Goal: Task Accomplishment & Management: Use online tool/utility

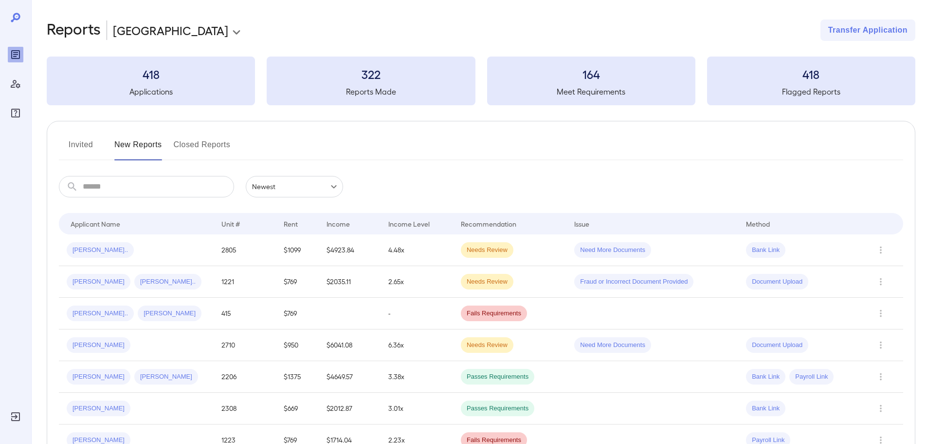
click at [624, 305] on td at bounding box center [653, 313] width 172 height 32
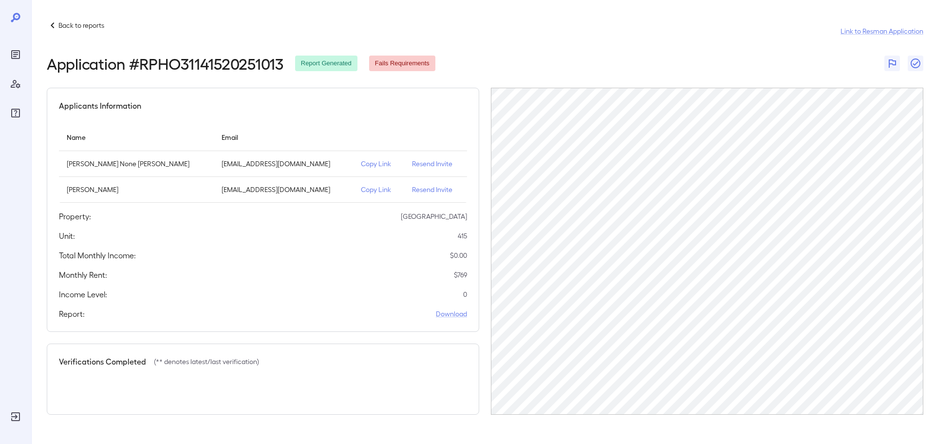
click at [300, 53] on header "Back to reports Link to Resman Application Application # RPHO31141520251013 Rep…" at bounding box center [485, 45] width 876 height 53
click at [304, 59] on span "Report Generated" at bounding box center [326, 63] width 62 height 9
click at [416, 64] on span "Fails Requirements" at bounding box center [402, 63] width 66 height 9
click at [461, 274] on p "$ 769" at bounding box center [460, 275] width 13 height 10
click at [266, 171] on td "maribelg0912@gmail.com" at bounding box center [283, 164] width 139 height 26
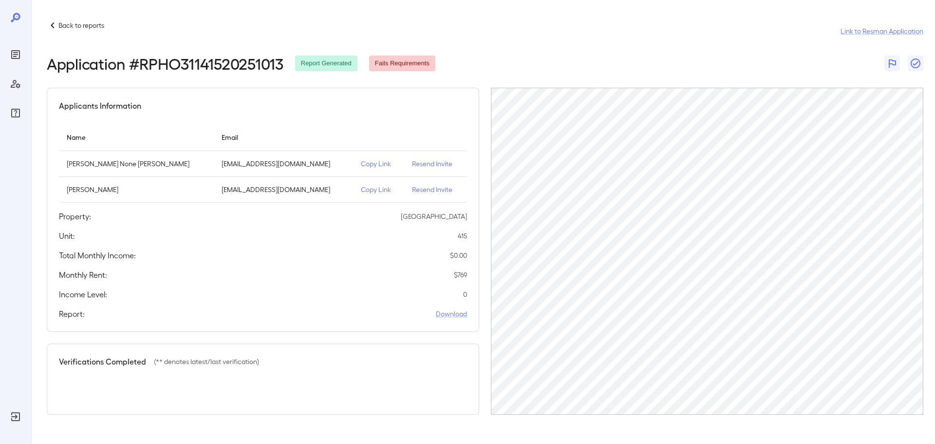
click at [361, 164] on p "Copy Link" at bounding box center [379, 164] width 36 height 10
click at [108, 161] on p "[PERSON_NAME] None [PERSON_NAME]" at bounding box center [136, 164] width 139 height 10
click at [110, 89] on div "Applicants Information Name Email Maribel None Gomez maribelg0912@gmail.com Cop…" at bounding box center [263, 210] width 432 height 244
click at [325, 62] on span "Report Generated" at bounding box center [326, 63] width 62 height 9
click at [443, 65] on div "Application # RPHO31141520251013 Report Generated Fails Requirements" at bounding box center [485, 64] width 876 height 18
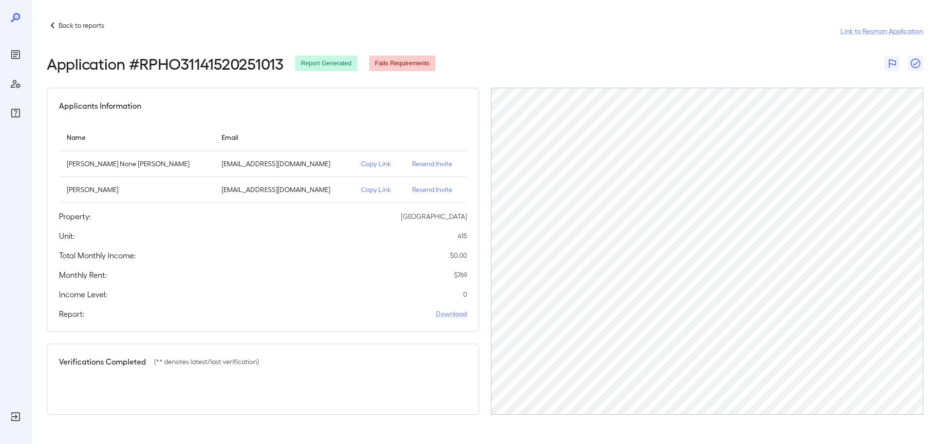
click at [89, 25] on p "Back to reports" at bounding box center [81, 25] width 46 height 10
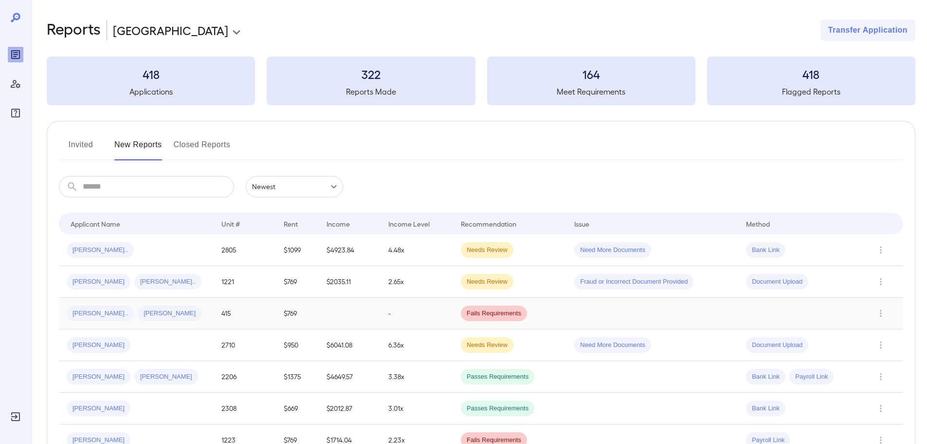
click at [147, 312] on span "[PERSON_NAME]" at bounding box center [170, 313] width 64 height 9
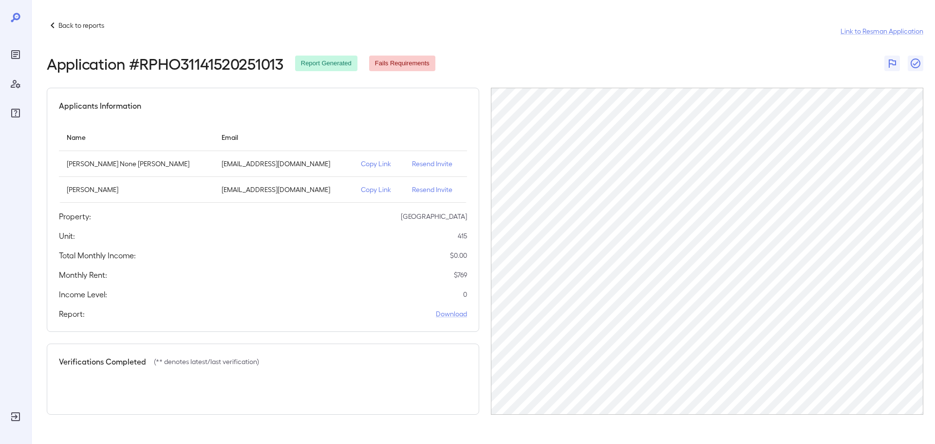
click at [325, 59] on span "Report Generated" at bounding box center [326, 63] width 62 height 9
click at [279, 166] on p "maribelg0912@gmail.com" at bounding box center [284, 164] width 124 height 10
click at [253, 190] on p "fishing1832@yahoo.com" at bounding box center [284, 190] width 124 height 10
click at [92, 174] on td "Maribel None Gomez" at bounding box center [136, 164] width 155 height 26
click at [92, 186] on p "James A. Hudson" at bounding box center [136, 190] width 139 height 10
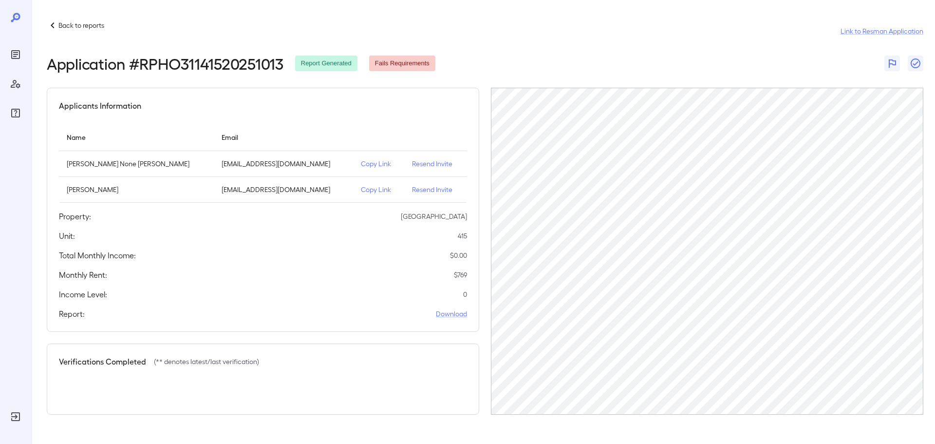
click at [420, 214] on p "[GEOGRAPHIC_DATA]" at bounding box center [434, 216] width 66 height 10
click at [458, 314] on link "Download" at bounding box center [451, 314] width 31 height 10
click at [55, 23] on icon at bounding box center [53, 25] width 12 height 12
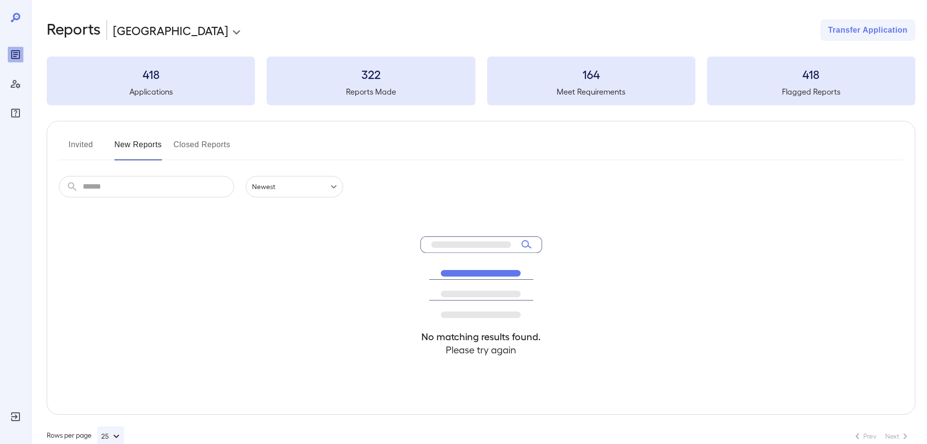
click at [77, 142] on button "Invited" at bounding box center [81, 148] width 44 height 23
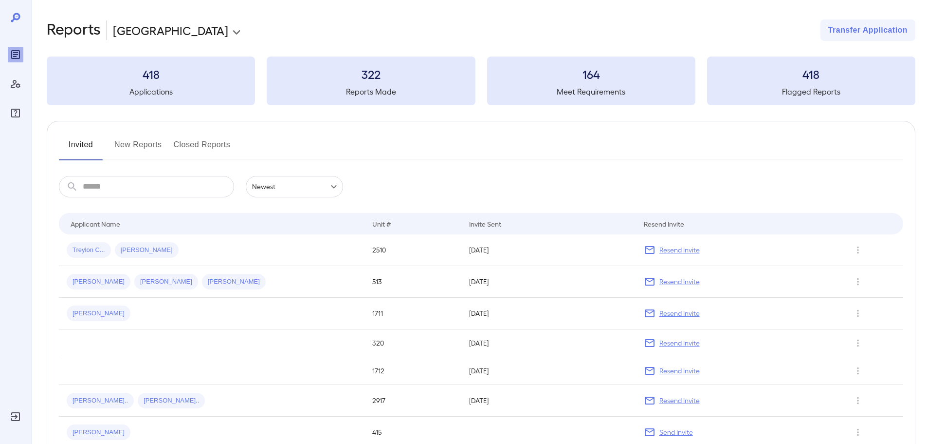
click at [146, 144] on button "New Reports" at bounding box center [138, 148] width 48 height 23
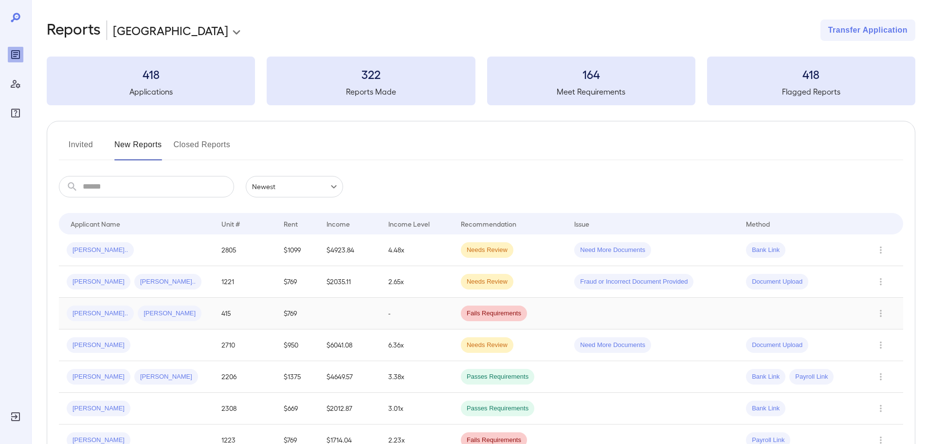
click at [166, 316] on div "[PERSON_NAME].. [PERSON_NAME]" at bounding box center [136, 313] width 139 height 16
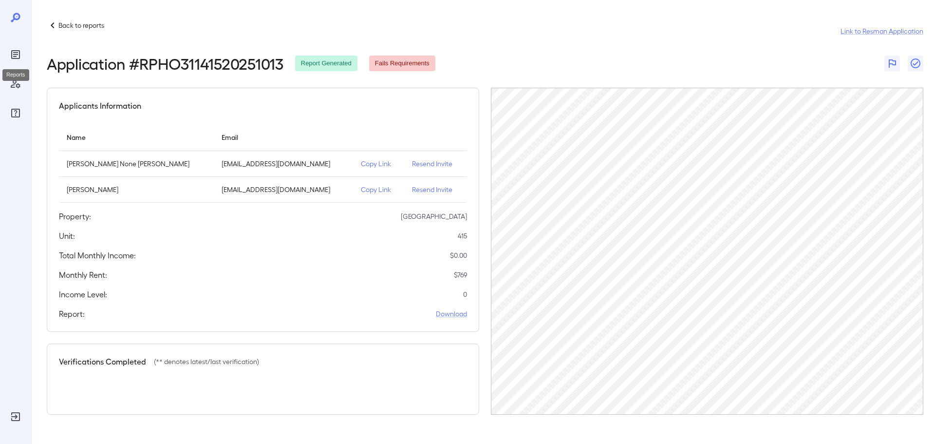
click at [18, 54] on icon "Reports" at bounding box center [16, 55] width 12 height 12
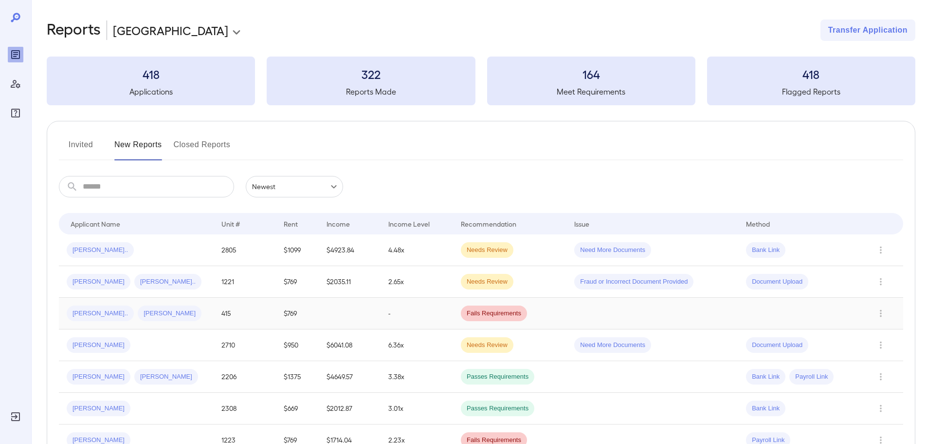
click at [393, 312] on td "-" at bounding box center [417, 313] width 73 height 32
click at [185, 306] on div "[PERSON_NAME].. [PERSON_NAME]" at bounding box center [136, 313] width 139 height 16
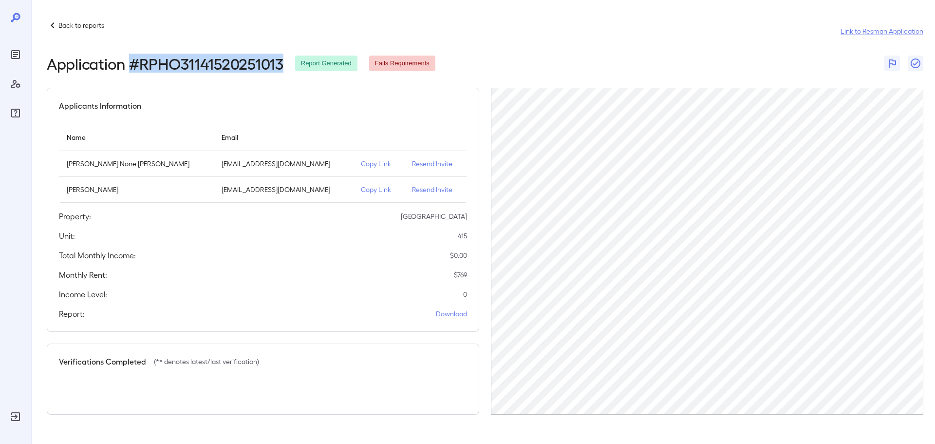
drag, startPoint x: 134, startPoint y: 69, endPoint x: 267, endPoint y: 64, distance: 132.5
click at [287, 69] on div "Application # RPHO31141520251013 Report Generated Fails Requirements" at bounding box center [241, 64] width 388 height 18
click at [62, 24] on p "Back to reports" at bounding box center [81, 25] width 46 height 10
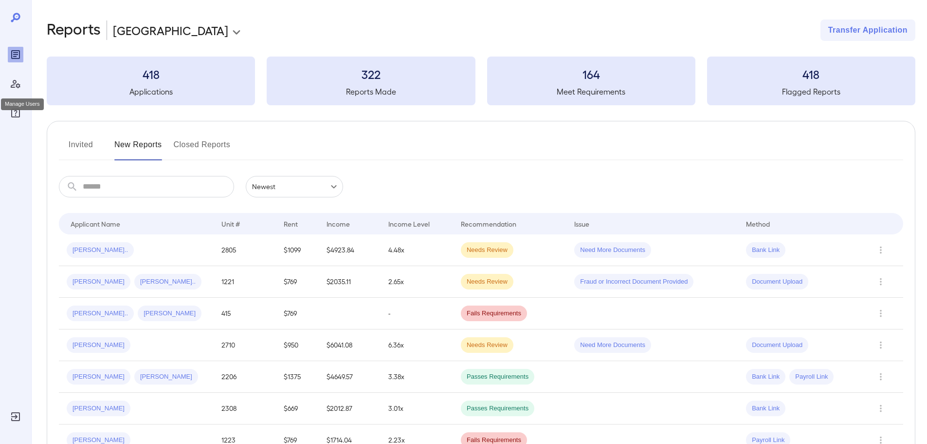
click at [17, 82] on icon "Manage Users" at bounding box center [16, 84] width 12 height 12
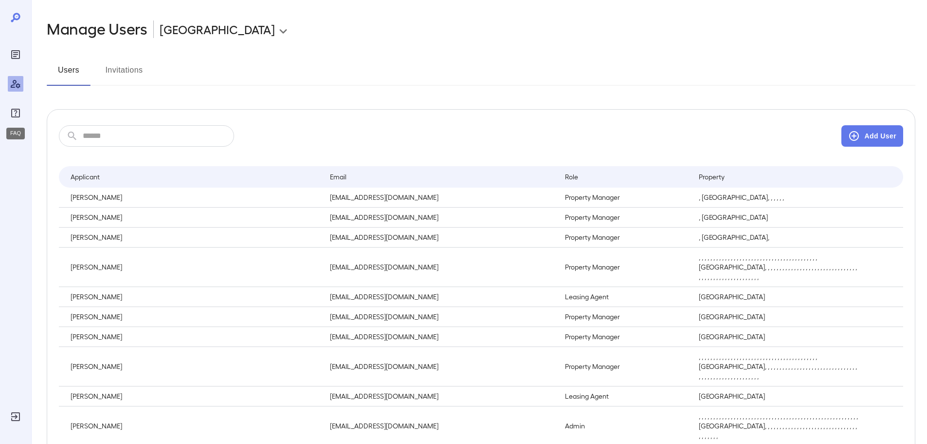
click at [15, 113] on icon "FAQ" at bounding box center [16, 113] width 12 height 12
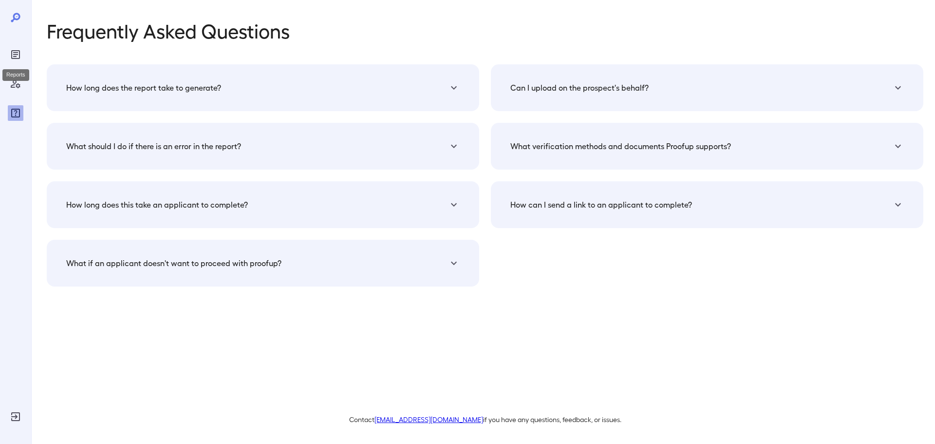
click at [18, 50] on icon "Reports" at bounding box center [15, 54] width 9 height 9
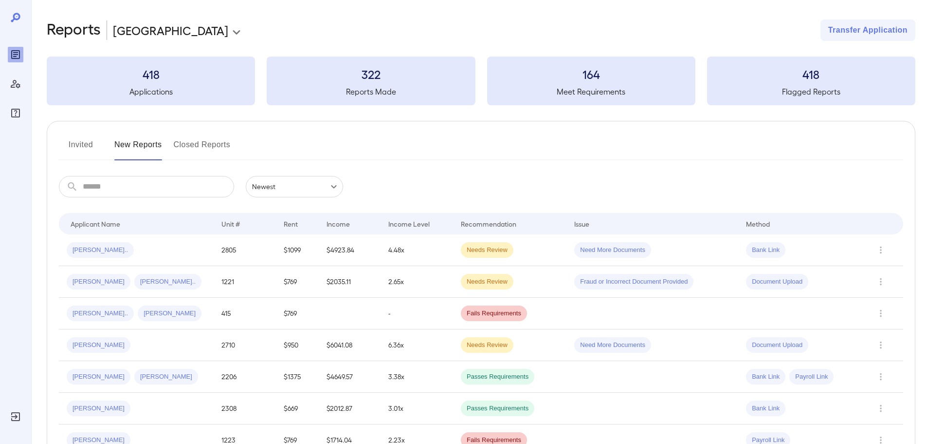
drag, startPoint x: 17, startPoint y: 19, endPoint x: 35, endPoint y: 26, distance: 19.7
click at [17, 18] on icon at bounding box center [16, 18] width 12 height 12
click at [166, 25] on body "**********" at bounding box center [463, 222] width 927 height 444
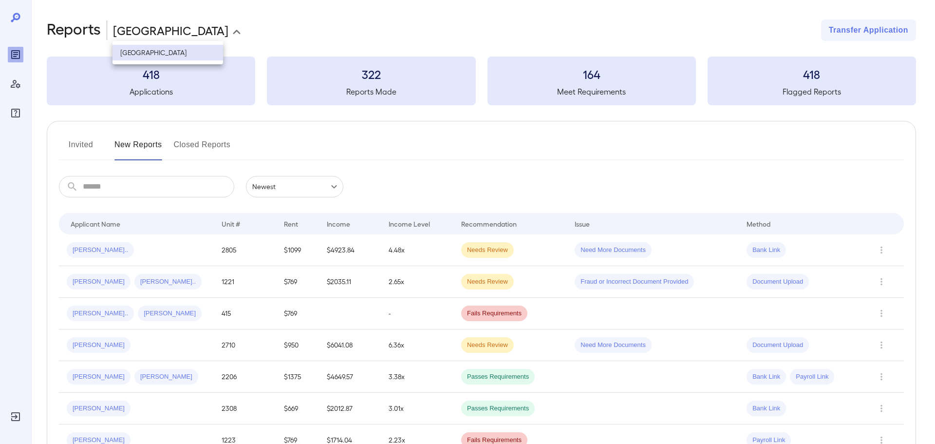
click at [96, 29] on div at bounding box center [467, 222] width 935 height 444
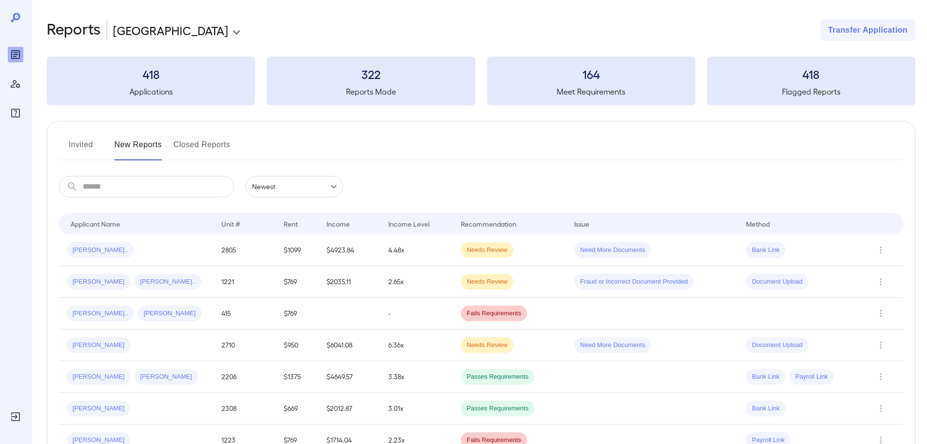
click at [96, 141] on button "Invited" at bounding box center [81, 148] width 44 height 23
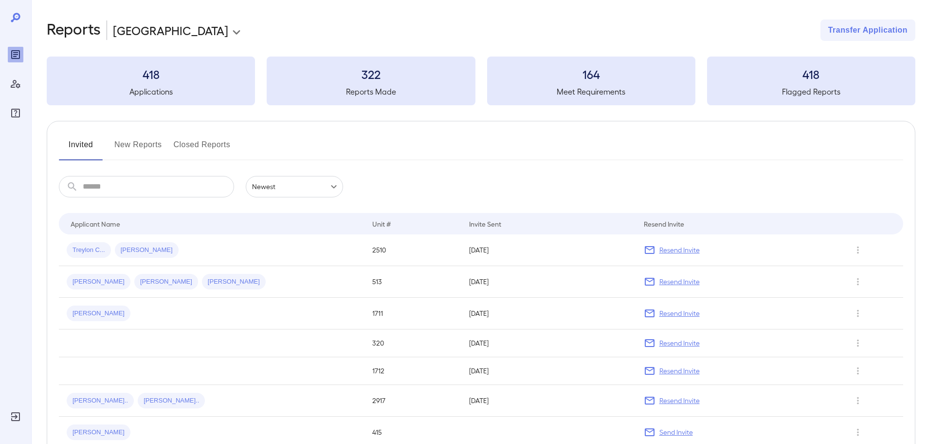
click at [140, 144] on button "New Reports" at bounding box center [138, 148] width 48 height 23
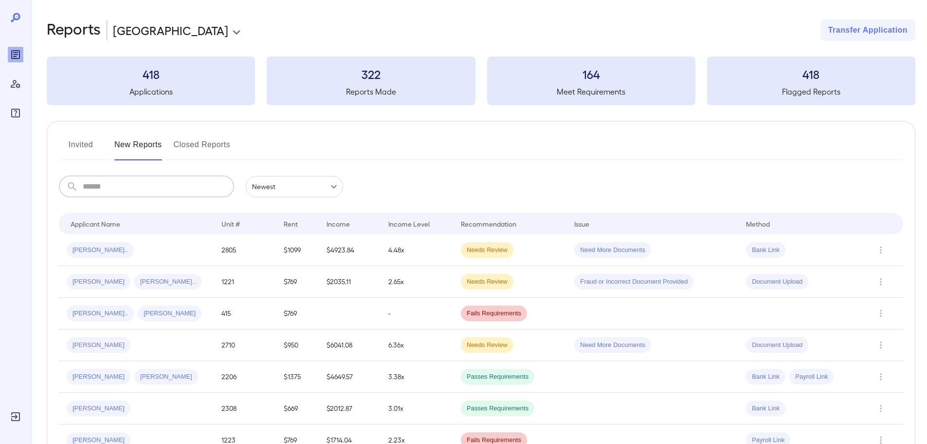
drag, startPoint x: 207, startPoint y: 185, endPoint x: 213, endPoint y: 189, distance: 7.6
click at [207, 185] on input "text" at bounding box center [158, 186] width 151 height 21
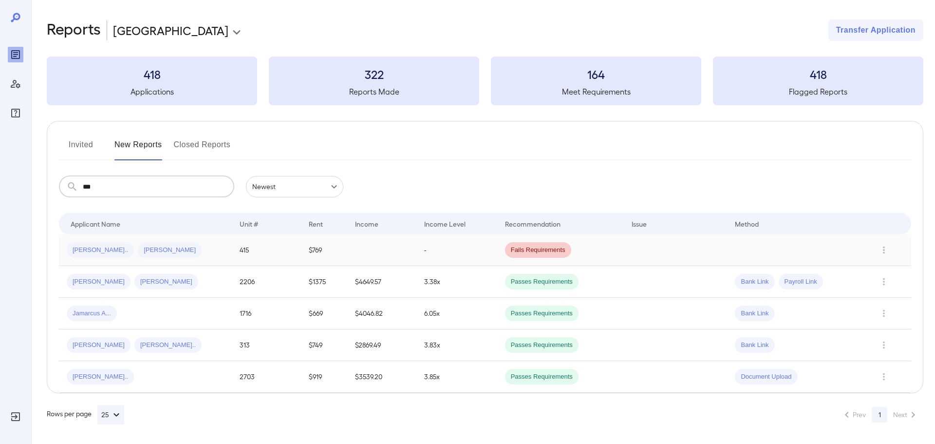
type input "***"
click at [164, 252] on div "Maribel N... James A..." at bounding box center [145, 250] width 157 height 16
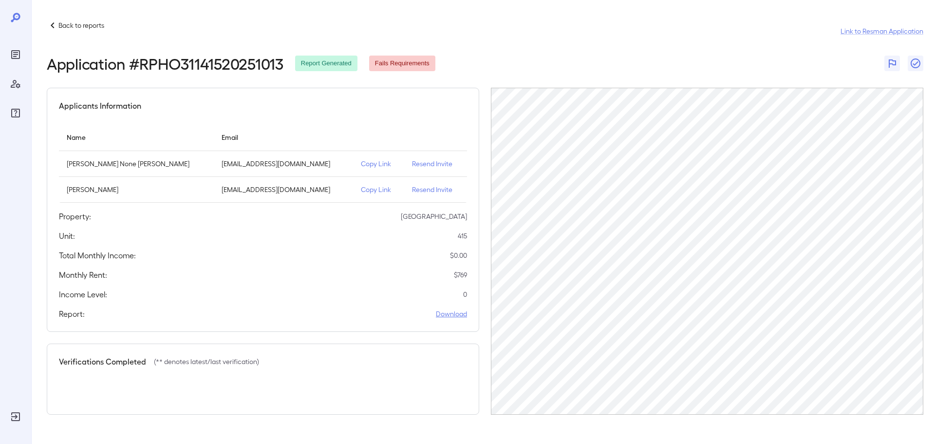
click at [444, 309] on link "Download" at bounding box center [451, 314] width 31 height 10
click at [404, 70] on div "Fails Requirements" at bounding box center [402, 63] width 66 height 16
click at [401, 61] on span "Fails Requirements" at bounding box center [402, 63] width 66 height 9
drag, startPoint x: 345, startPoint y: 72, endPoint x: 364, endPoint y: 63, distance: 21.4
click at [344, 71] on div "Back to reports Link to Resman Application Application # RPHO31141520251013 Rep…" at bounding box center [485, 216] width 876 height 395
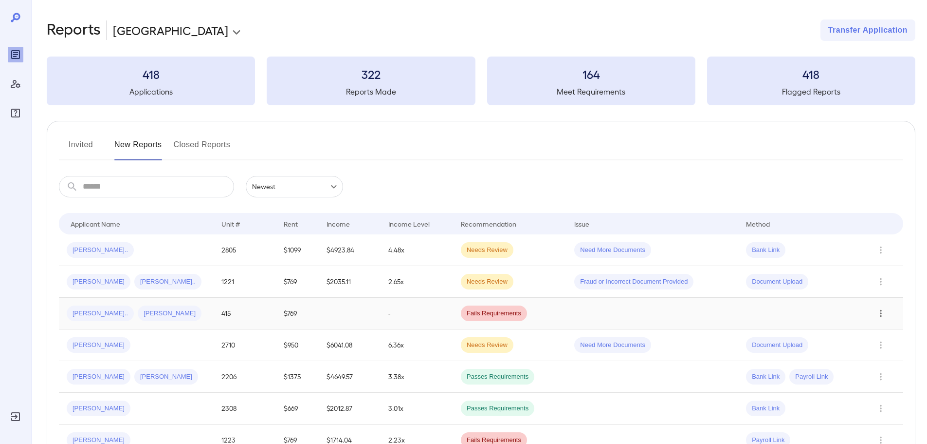
click at [884, 310] on icon "Row Actions" at bounding box center [881, 313] width 11 height 12
click at [607, 310] on div at bounding box center [463, 222] width 927 height 444
click at [226, 317] on td "415" at bounding box center [245, 313] width 62 height 32
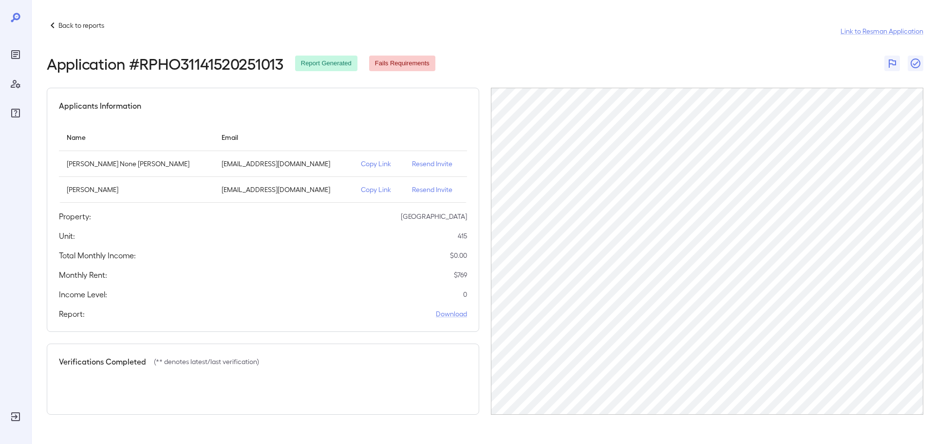
click at [717, 62] on div "Application # RPHO31141520251013 Report Generated Fails Requirements" at bounding box center [485, 64] width 876 height 18
click at [60, 26] on p "Back to reports" at bounding box center [81, 25] width 46 height 10
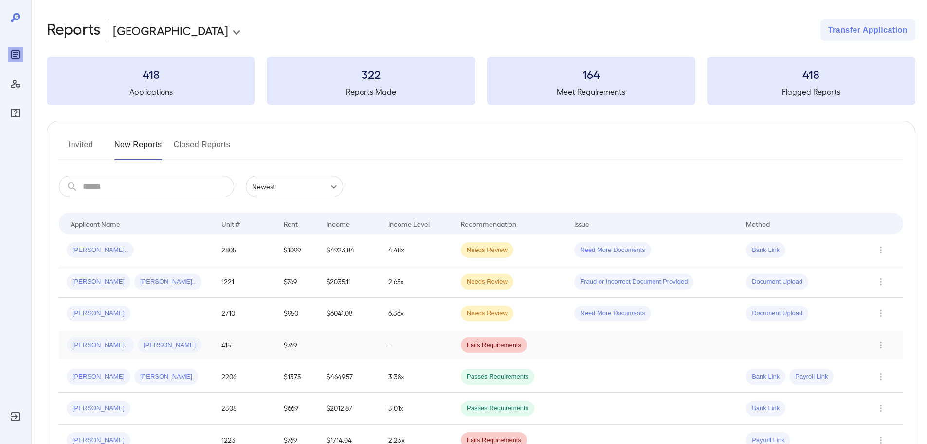
click at [157, 344] on div "[PERSON_NAME].. [PERSON_NAME]" at bounding box center [136, 345] width 139 height 16
click at [601, 340] on td at bounding box center [653, 345] width 172 height 32
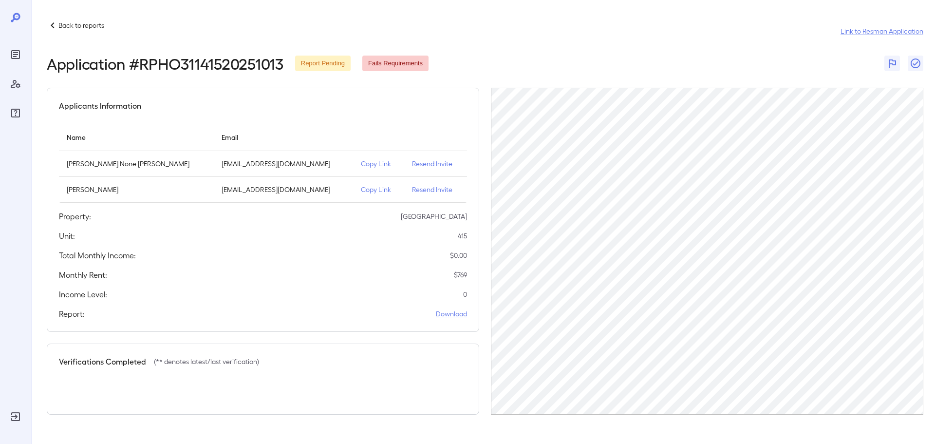
click at [326, 66] on span "Report Pending" at bounding box center [322, 63] width 55 height 9
click at [458, 316] on link "Download" at bounding box center [451, 314] width 31 height 10
click at [53, 25] on icon at bounding box center [53, 25] width 12 height 12
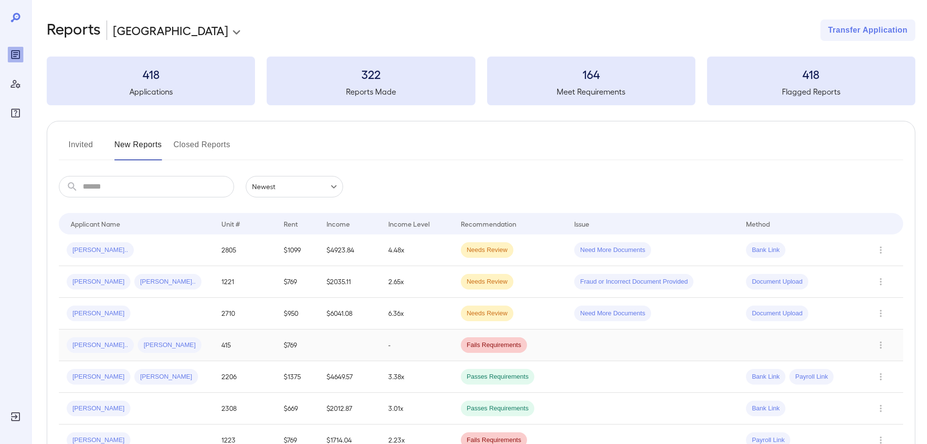
click at [407, 339] on td "-" at bounding box center [417, 345] width 73 height 32
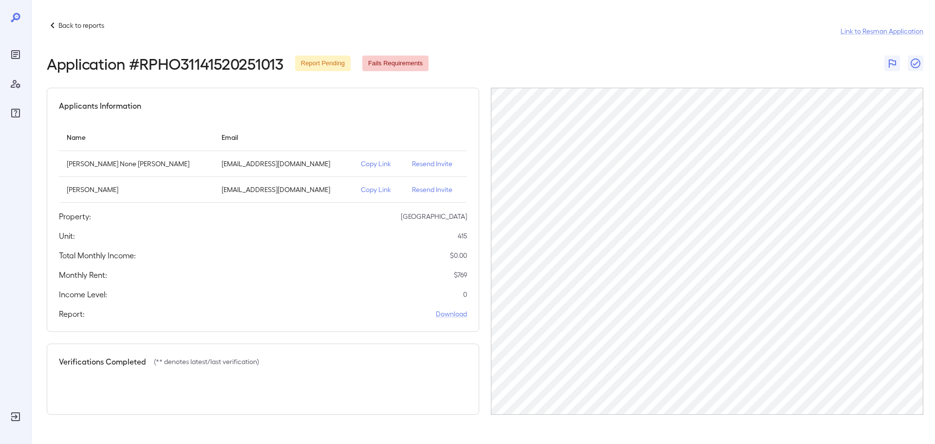
click at [315, 60] on span "Report Pending" at bounding box center [322, 63] width 55 height 9
click at [353, 172] on td "Copy Link" at bounding box center [378, 164] width 51 height 26
click at [275, 180] on td "[EMAIL_ADDRESS][DOMAIN_NAME]" at bounding box center [283, 190] width 139 height 26
click at [267, 195] on td "[EMAIL_ADDRESS][DOMAIN_NAME]" at bounding box center [283, 190] width 139 height 26
click at [453, 313] on link "Download" at bounding box center [451, 314] width 31 height 10
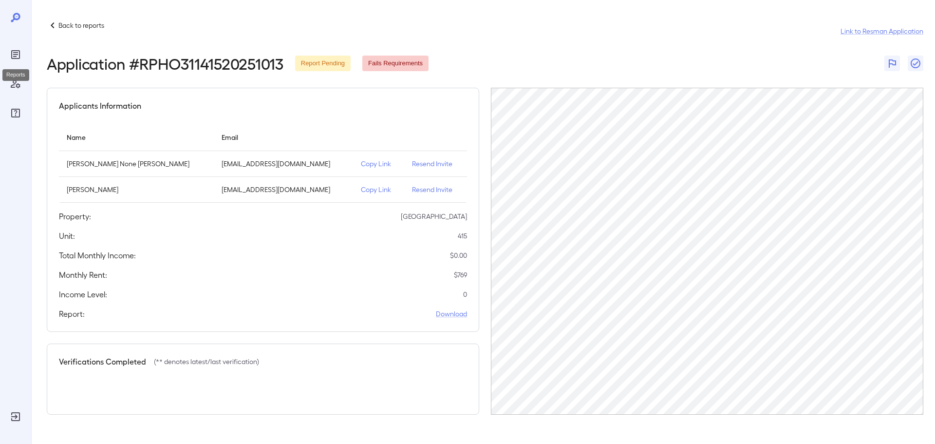
click at [14, 56] on icon "Reports" at bounding box center [15, 54] width 5 height 5
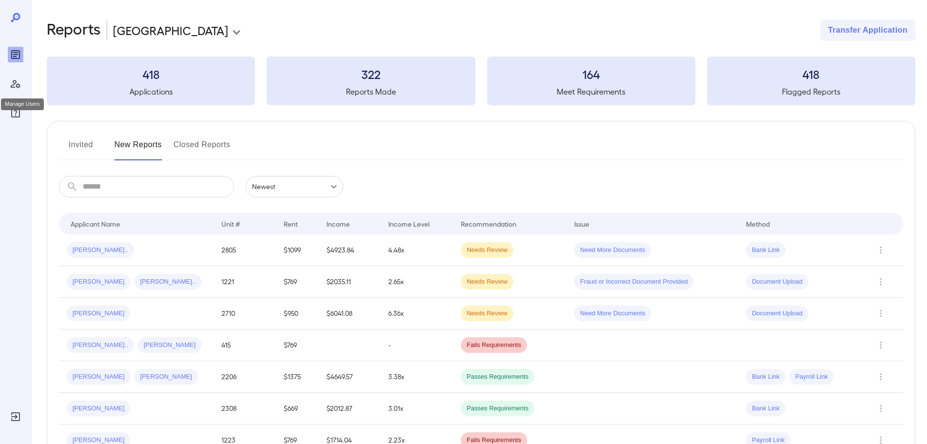
click at [19, 88] on icon "Manage Users" at bounding box center [16, 84] width 12 height 12
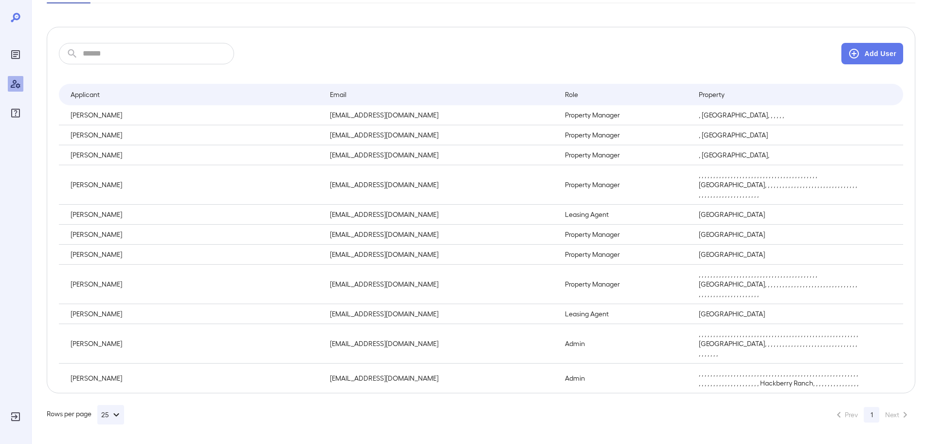
scroll to position [92, 0]
click at [11, 116] on icon "FAQ" at bounding box center [16, 113] width 12 height 12
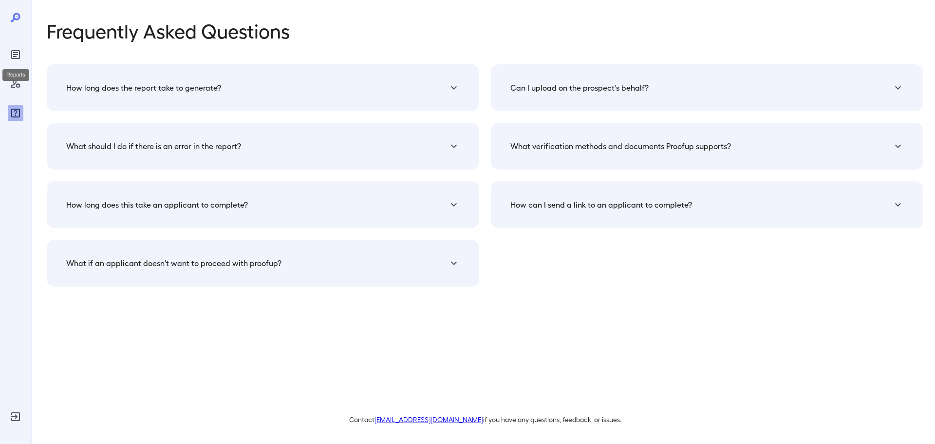
click at [19, 56] on icon "Reports" at bounding box center [15, 54] width 9 height 9
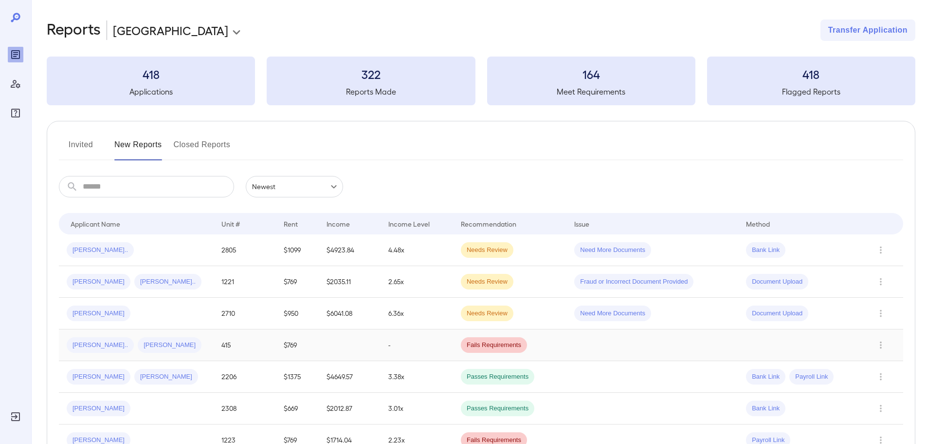
click at [487, 338] on div "Fails Requirements" at bounding box center [494, 345] width 66 height 16
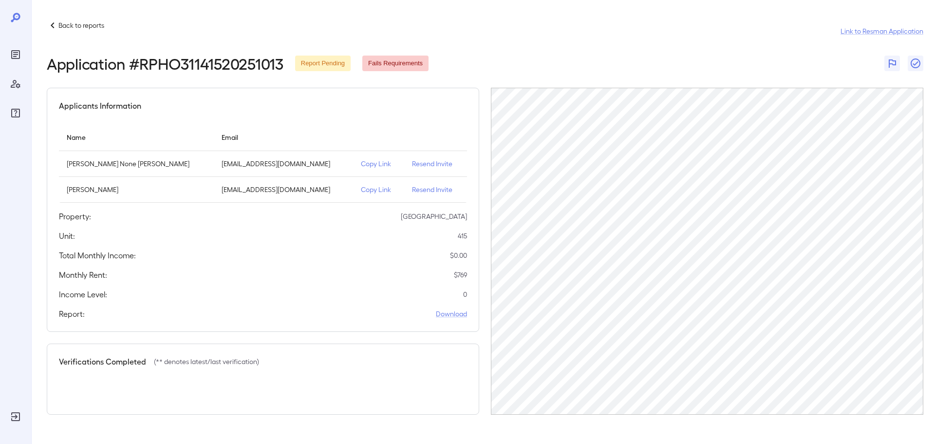
click at [324, 60] on span "Report Pending" at bounding box center [322, 63] width 55 height 9
click at [450, 316] on link "Download" at bounding box center [451, 314] width 31 height 10
drag, startPoint x: 298, startPoint y: 54, endPoint x: 429, endPoint y: 41, distance: 132.1
click at [298, 54] on header "Back to reports Link to Resman Application Application # RPHO31141520251013 Rep…" at bounding box center [485, 45] width 876 height 53
click at [916, 63] on icon "button" at bounding box center [915, 63] width 10 height 10
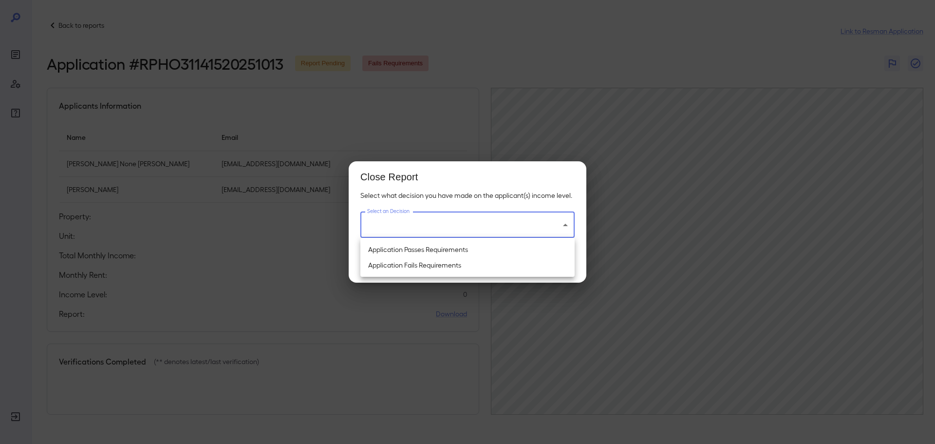
click at [521, 221] on body "Back to reports Link to Resman Application Application # RPHO31141520251013 Rep…" at bounding box center [467, 222] width 935 height 444
click at [443, 107] on div at bounding box center [467, 222] width 935 height 444
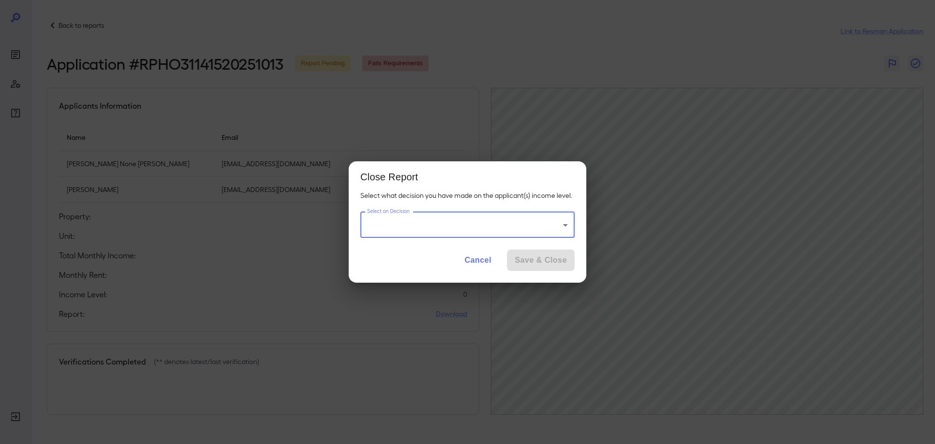
click at [691, 26] on div "Close Report Select what decision you have made on the applicant(s) income leve…" at bounding box center [467, 222] width 935 height 444
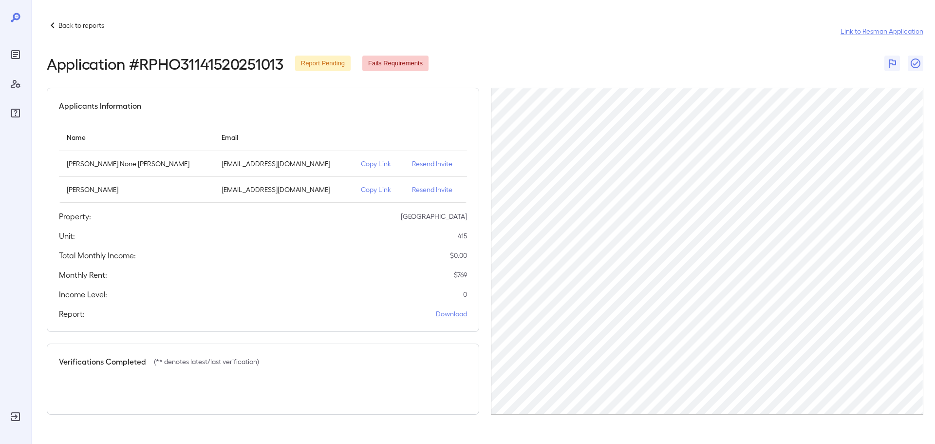
click at [345, 41] on div "Back to reports Link to Resman Application" at bounding box center [485, 30] width 876 height 23
click at [336, 60] on span "Report Pending" at bounding box center [322, 63] width 55 height 9
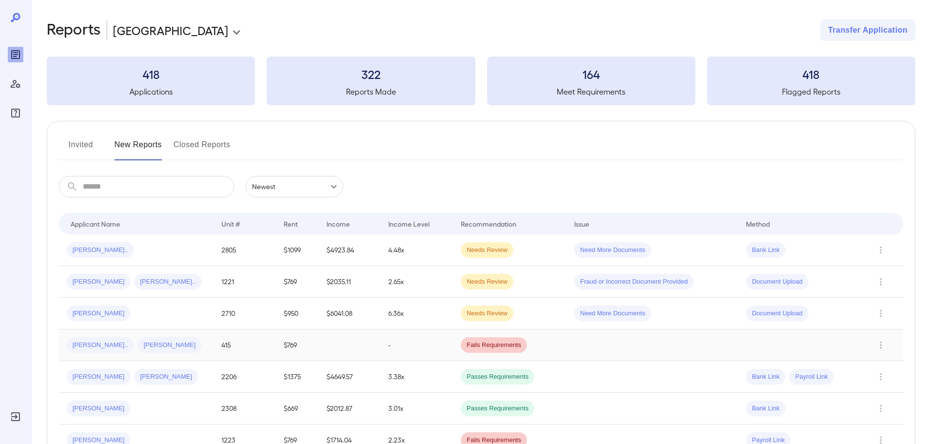
click at [486, 347] on span "Fails Requirements" at bounding box center [494, 344] width 66 height 9
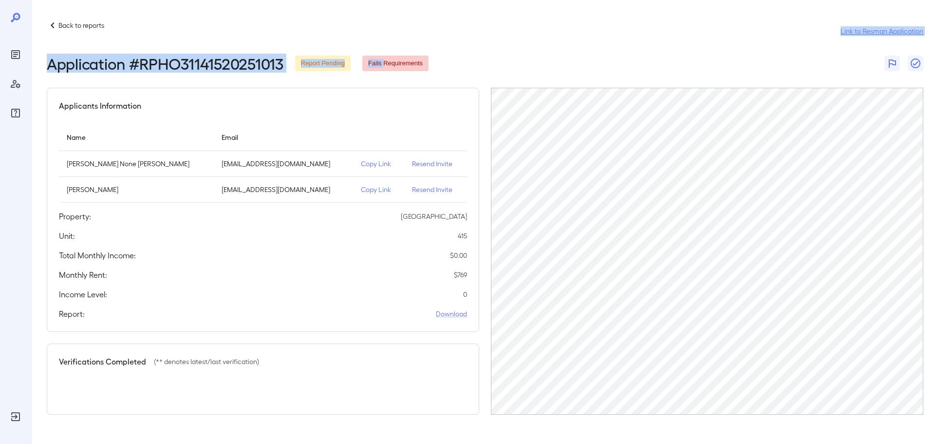
drag, startPoint x: 381, startPoint y: 53, endPoint x: 379, endPoint y: 62, distance: 9.9
click at [381, 56] on header "Back to reports Link to Resman Application Application # RPHO31141520251013 Rep…" at bounding box center [485, 45] width 876 height 53
click at [379, 64] on span "Fails Requirements" at bounding box center [395, 63] width 66 height 9
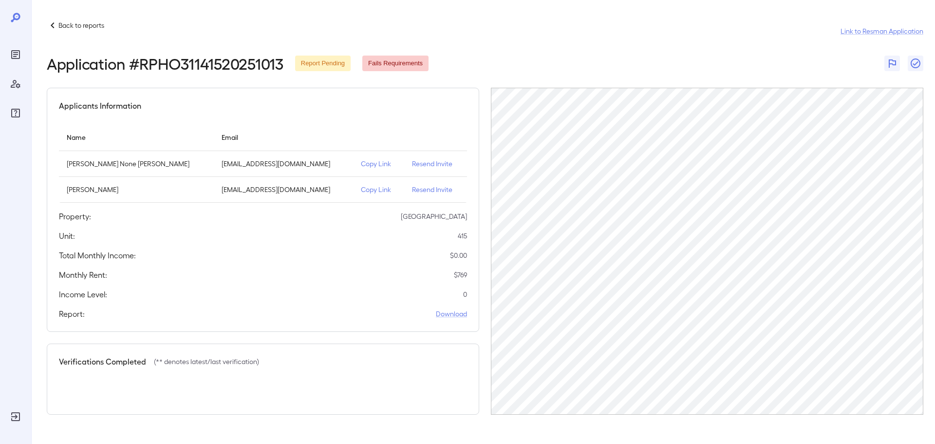
click at [319, 65] on span "Report Pending" at bounding box center [322, 63] width 55 height 9
click at [222, 64] on h2 "Application # RPHO31141520251013" at bounding box center [165, 64] width 237 height 18
click at [361, 159] on p "Copy Link" at bounding box center [379, 164] width 36 height 10
click at [353, 177] on td "Copy Link" at bounding box center [378, 190] width 51 height 26
click at [361, 167] on p "Copy Link" at bounding box center [379, 164] width 36 height 10
